Goal: Information Seeking & Learning: Learn about a topic

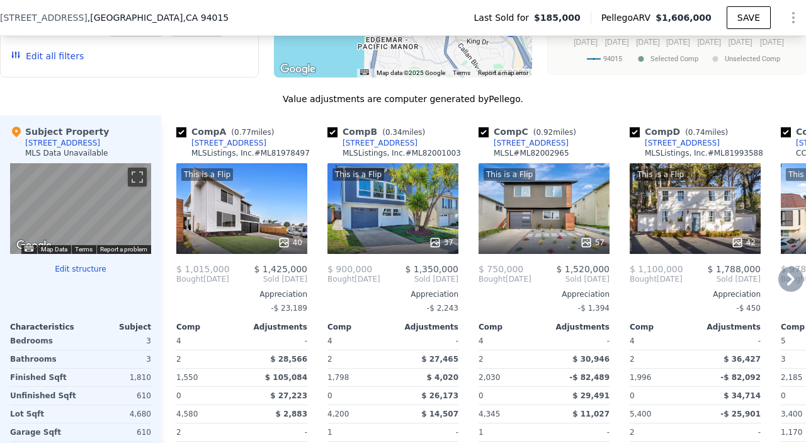
scroll to position [985, 0]
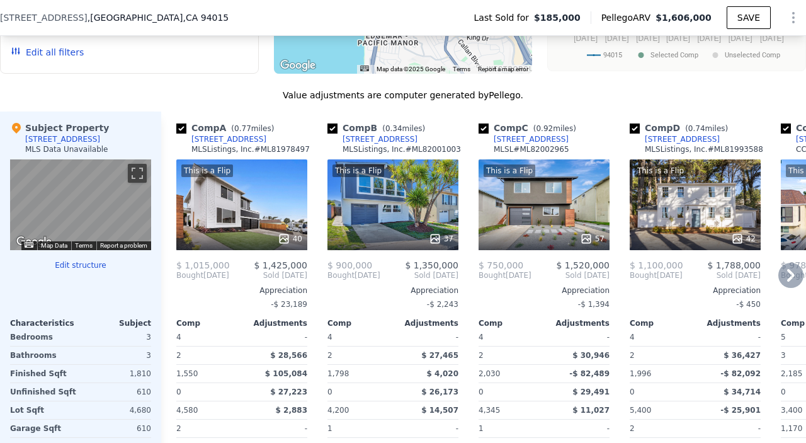
click at [396, 207] on div "This is a Flip 37" at bounding box center [393, 204] width 131 height 91
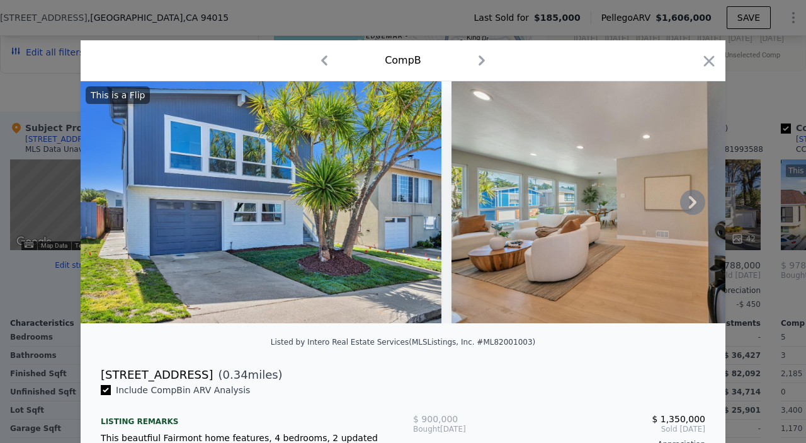
click at [693, 207] on icon at bounding box center [692, 202] width 25 height 25
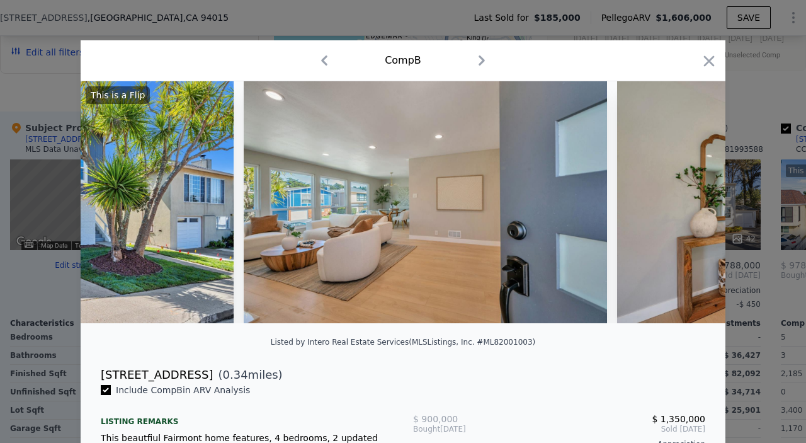
click at [693, 207] on div at bounding box center [403, 202] width 645 height 242
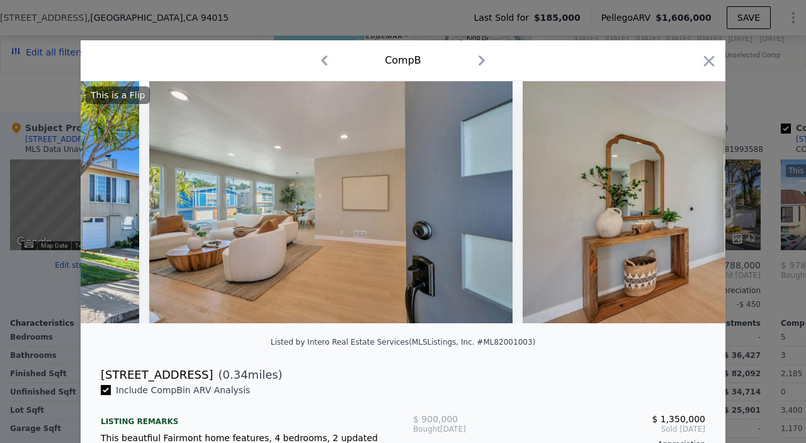
click at [693, 207] on img at bounding box center [704, 202] width 363 height 242
click at [693, 207] on icon at bounding box center [692, 202] width 25 height 25
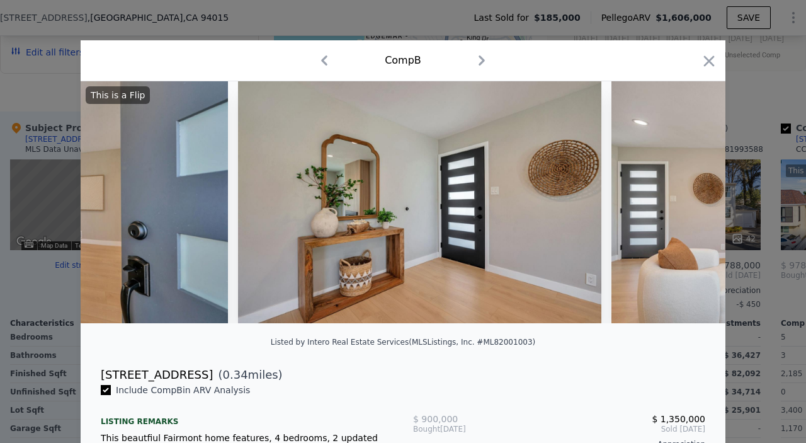
scroll to position [0, 605]
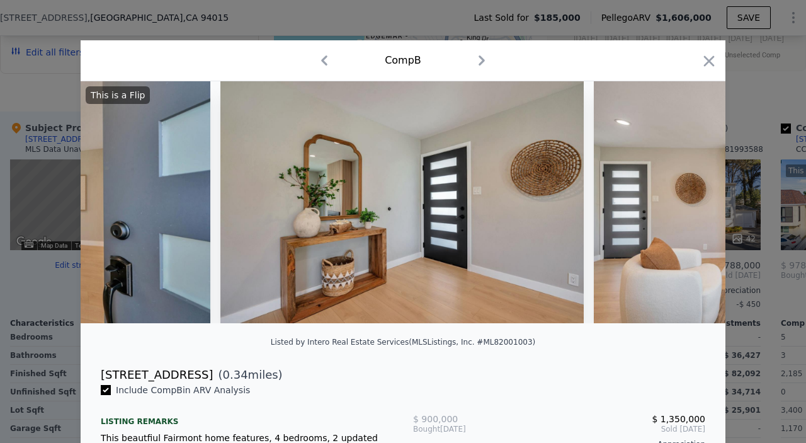
click at [695, 205] on div "This is a Flip" at bounding box center [403, 202] width 645 height 242
click at [694, 205] on icon at bounding box center [692, 202] width 25 height 25
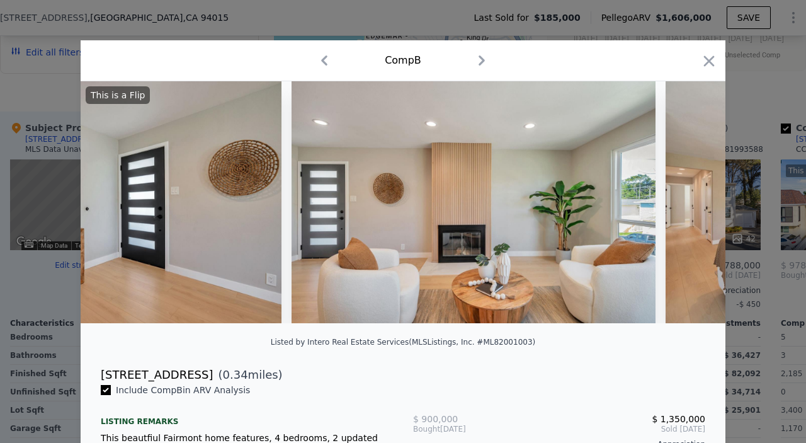
click at [694, 205] on icon at bounding box center [692, 202] width 25 height 25
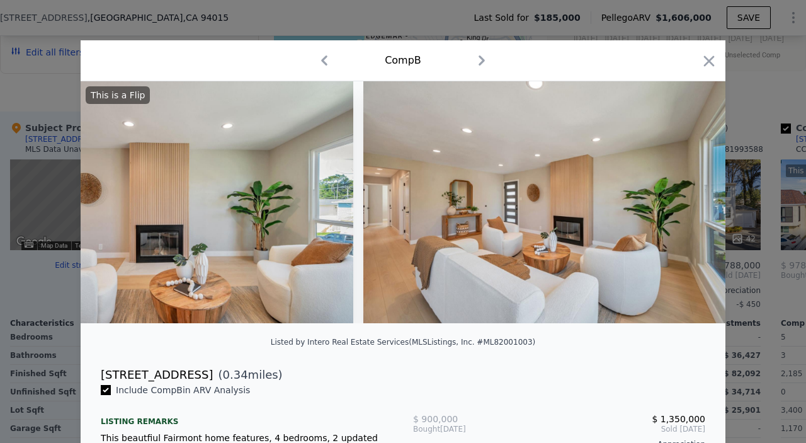
click at [692, 205] on div "This is a Flip" at bounding box center [403, 202] width 645 height 242
click at [692, 205] on icon at bounding box center [692, 202] width 25 height 25
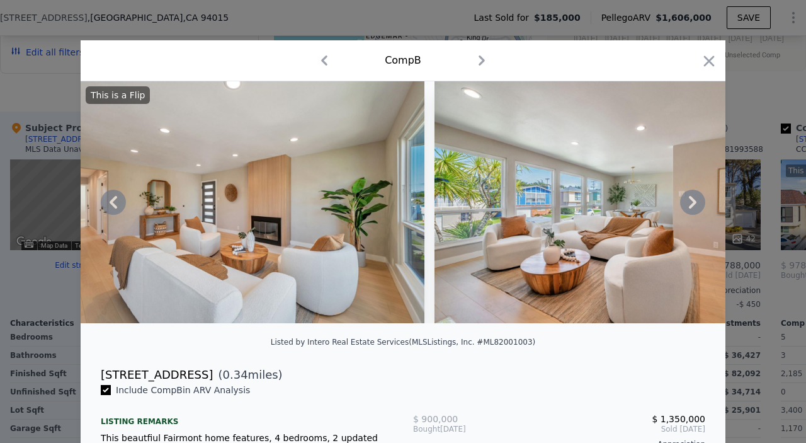
click at [692, 205] on icon at bounding box center [692, 202] width 25 height 25
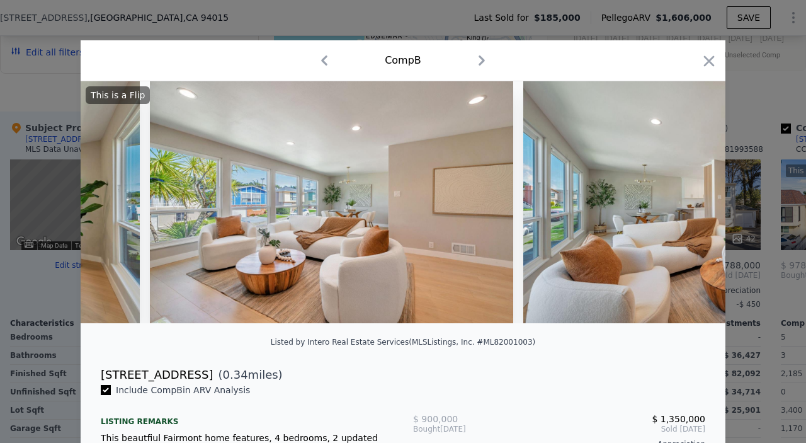
scroll to position [0, 1814]
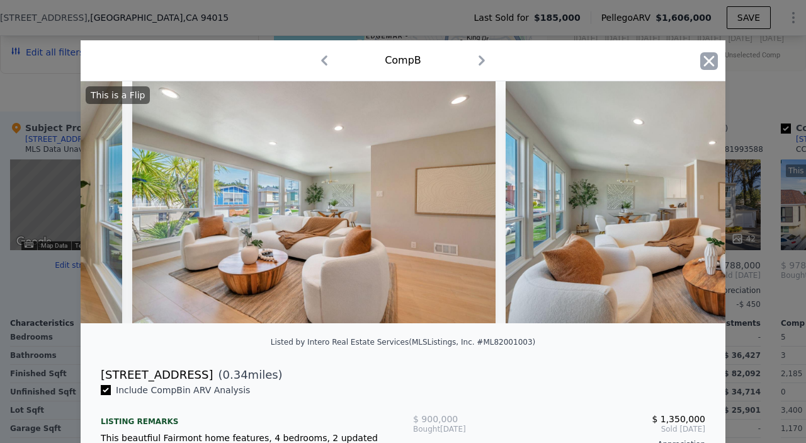
click at [704, 62] on icon "button" at bounding box center [709, 61] width 18 height 18
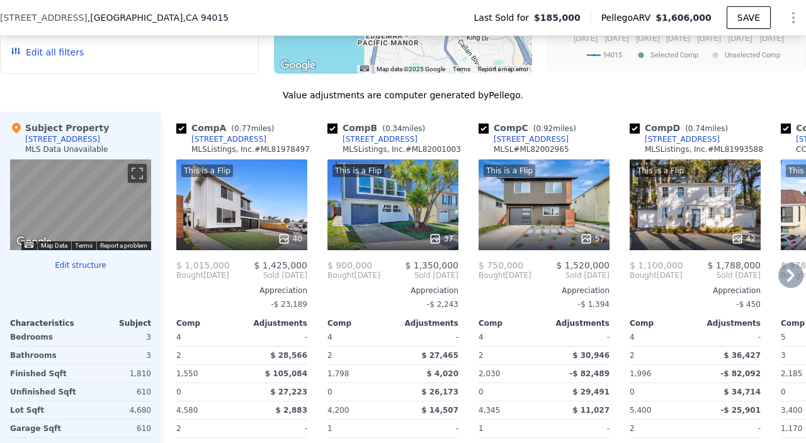
click at [779, 287] on icon at bounding box center [791, 275] width 25 height 25
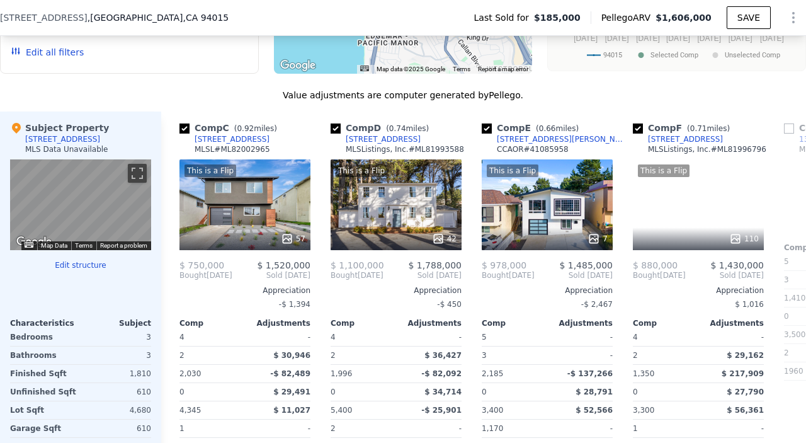
scroll to position [0, 302]
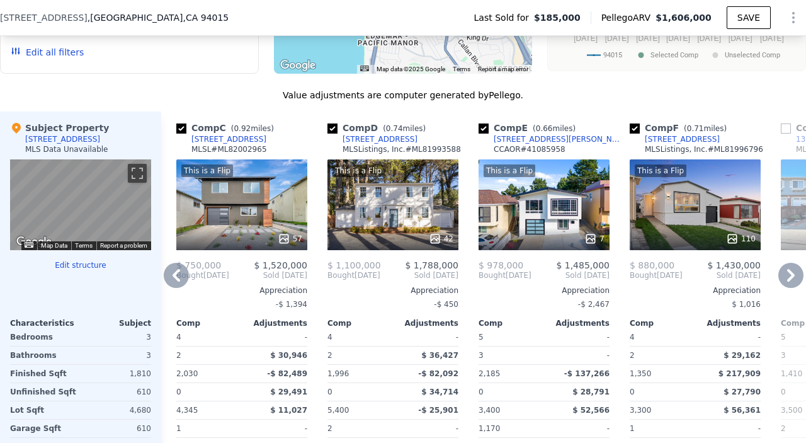
click at [782, 279] on icon at bounding box center [791, 275] width 25 height 25
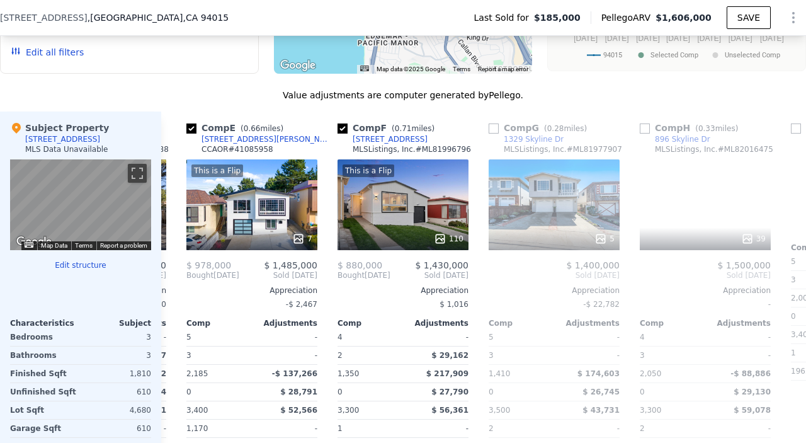
scroll to position [0, 605]
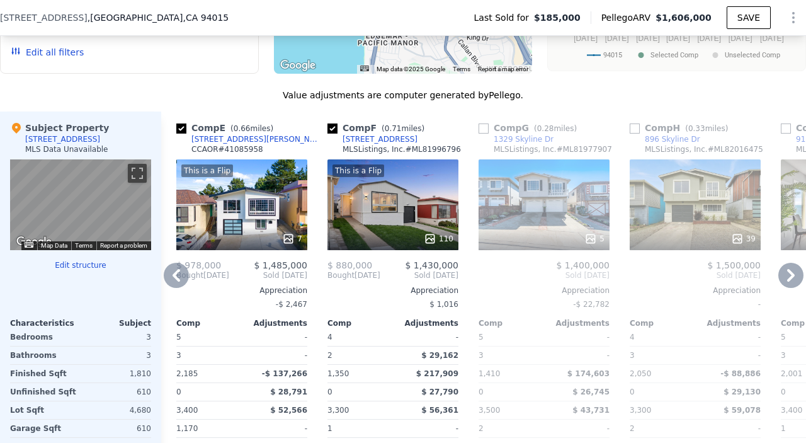
click at [782, 280] on icon at bounding box center [791, 275] width 25 height 25
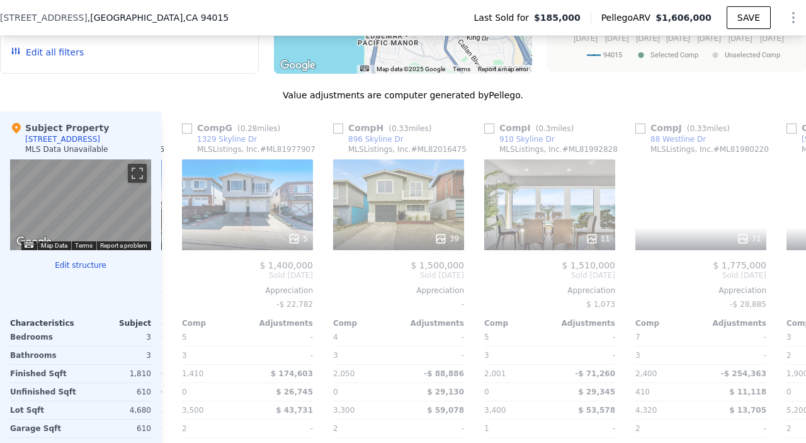
scroll to position [0, 907]
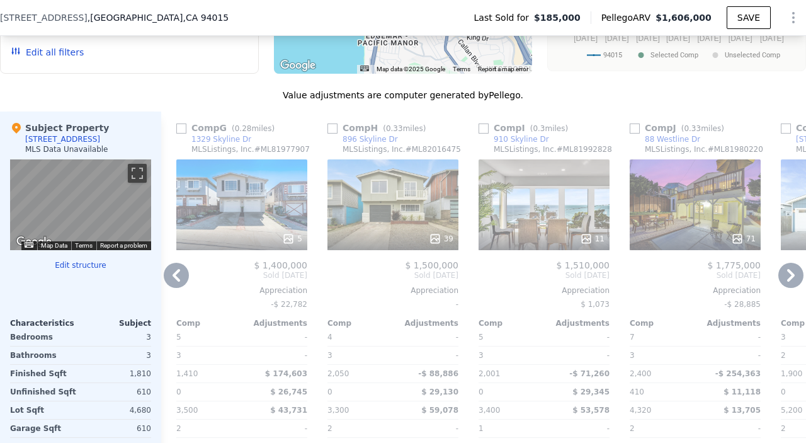
click at [790, 285] on icon at bounding box center [791, 275] width 25 height 25
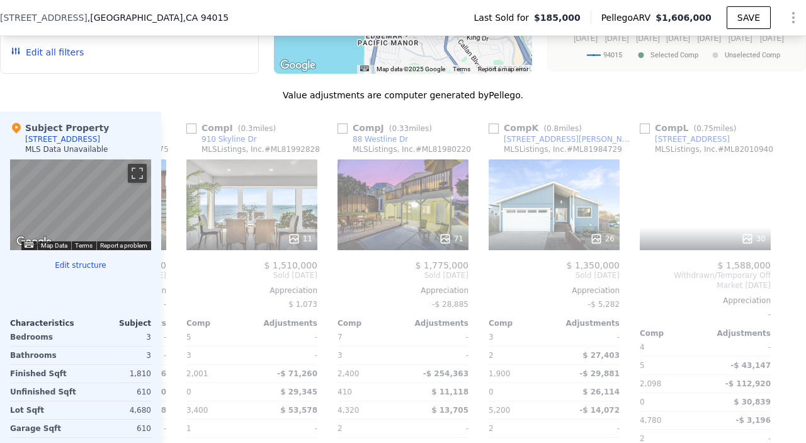
scroll to position [0, 1209]
